Goal: Task Accomplishment & Management: Manage account settings

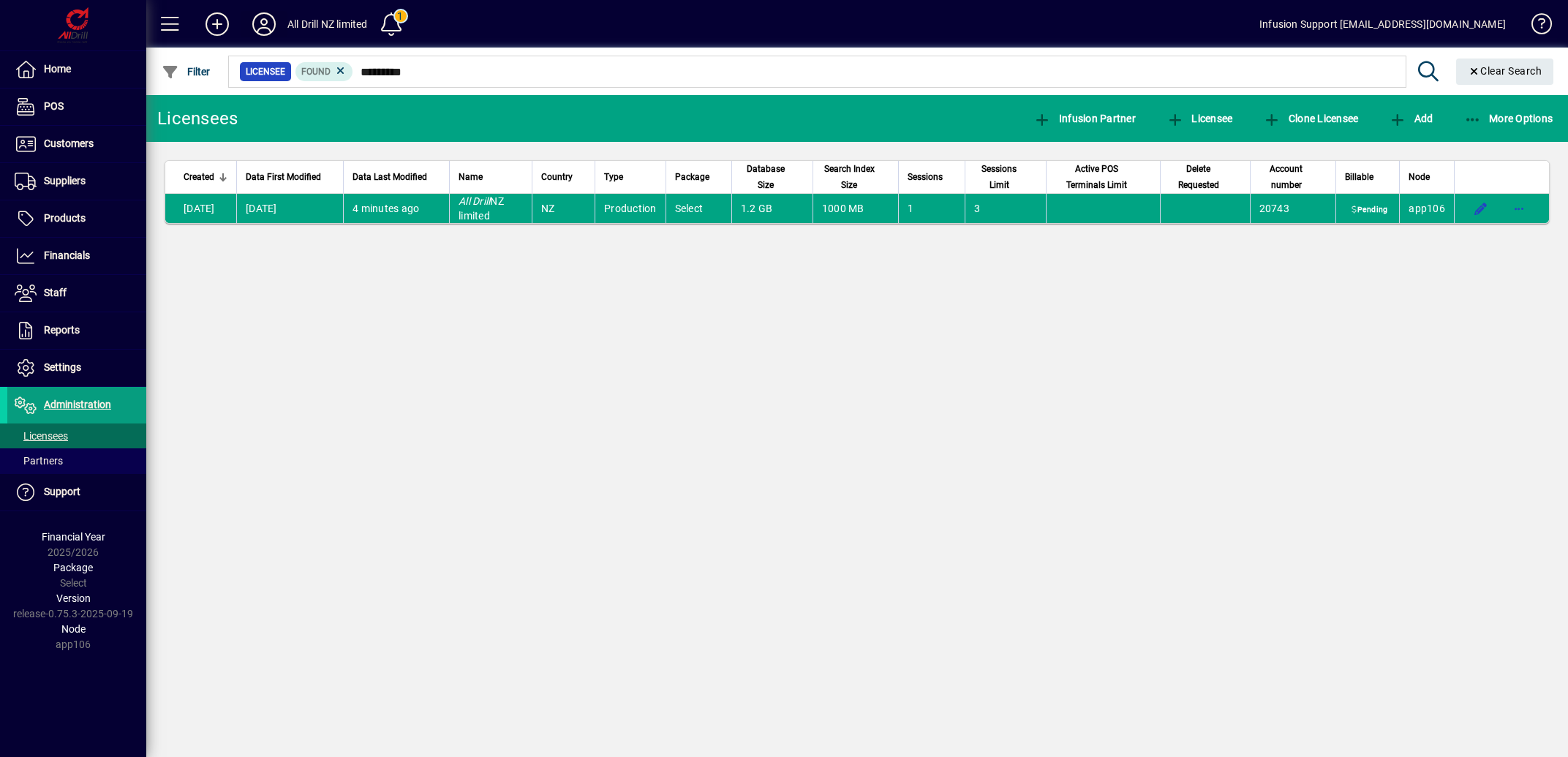
click at [258, 27] on icon at bounding box center [264, 23] width 29 height 23
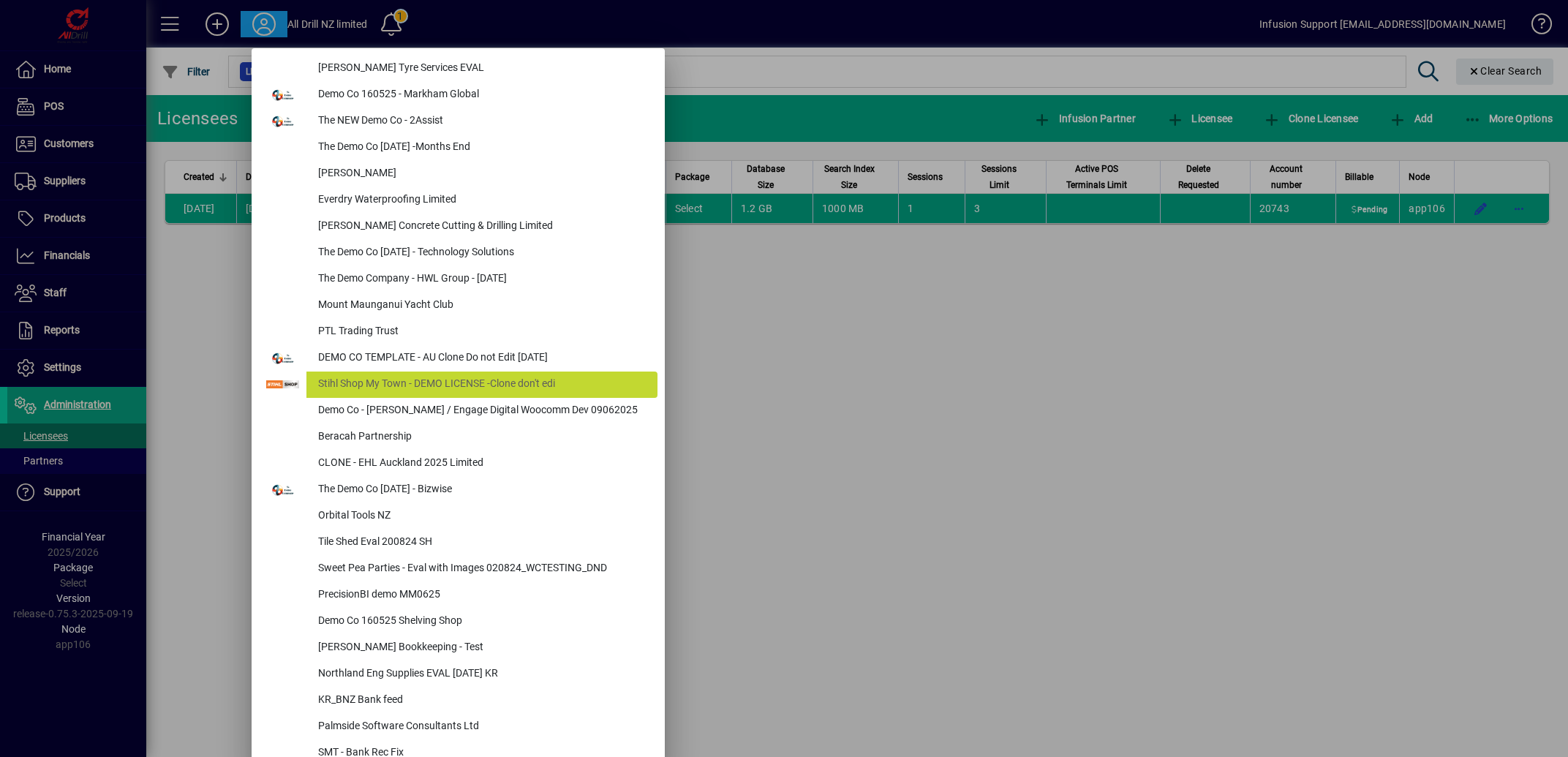
scroll to position [6239, 0]
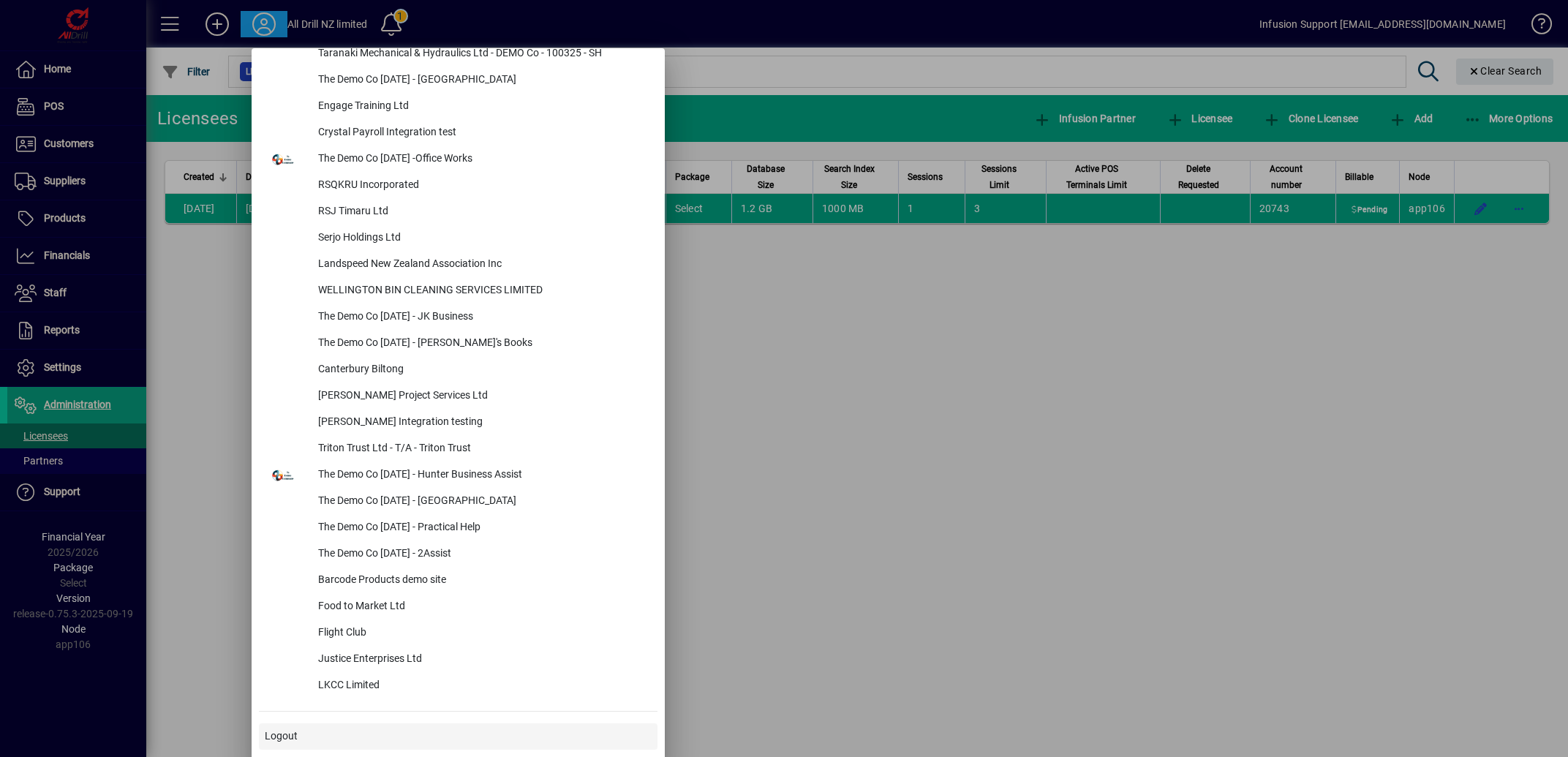
click at [279, 736] on span "Logout" at bounding box center [281, 736] width 33 height 15
